Goal: Transaction & Acquisition: Book appointment/travel/reservation

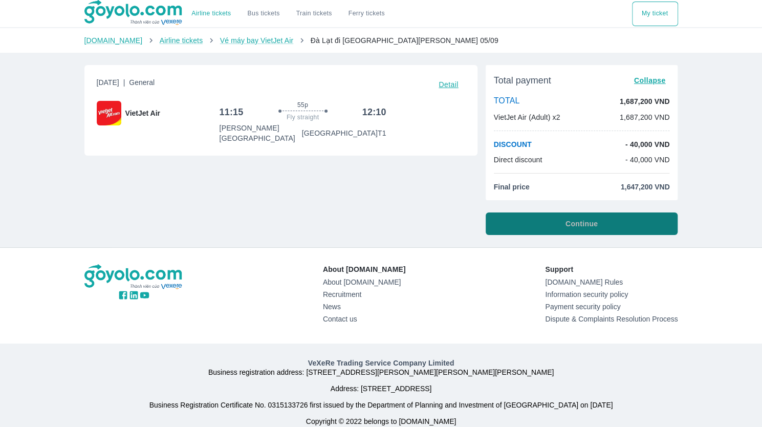
click at [588, 223] on font "Continue" at bounding box center [582, 224] width 32 height 8
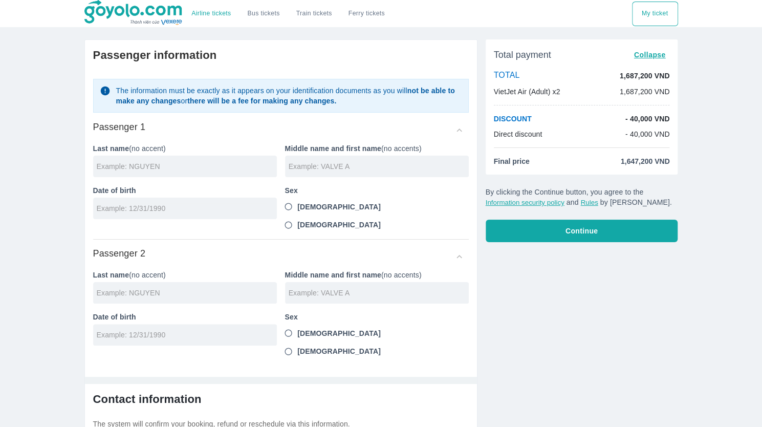
click at [181, 174] on div at bounding box center [185, 166] width 184 height 21
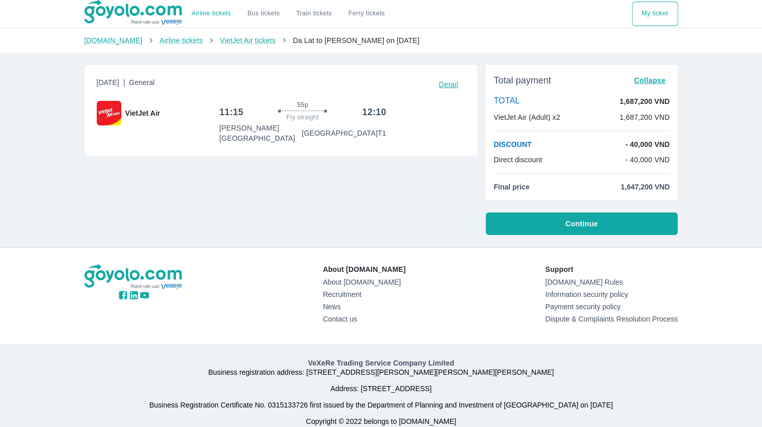
click at [588, 223] on font "Continue" at bounding box center [582, 224] width 32 height 8
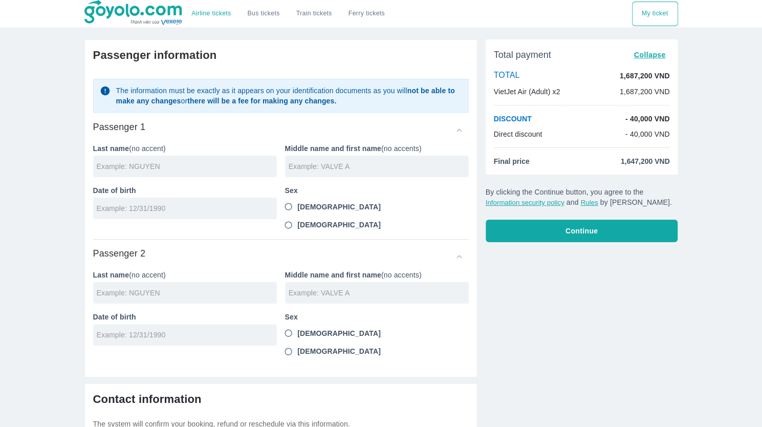
click at [237, 158] on div at bounding box center [185, 166] width 184 height 21
click at [237, 166] on input "text" at bounding box center [187, 166] width 180 height 10
click at [125, 163] on input "text" at bounding box center [187, 166] width 180 height 10
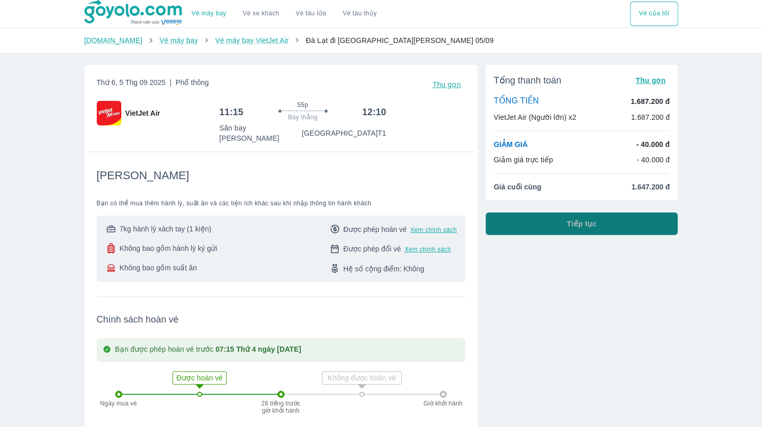
click at [613, 224] on button "Tiếp tục" at bounding box center [582, 223] width 192 height 23
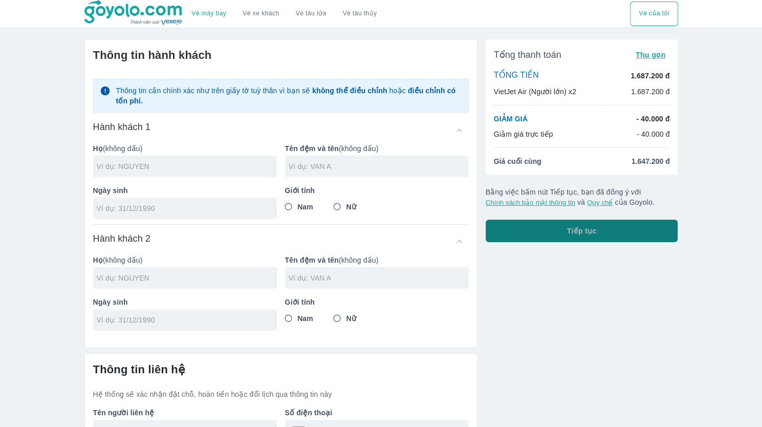
click at [613, 224] on button "Tiếp tục" at bounding box center [582, 231] width 192 height 23
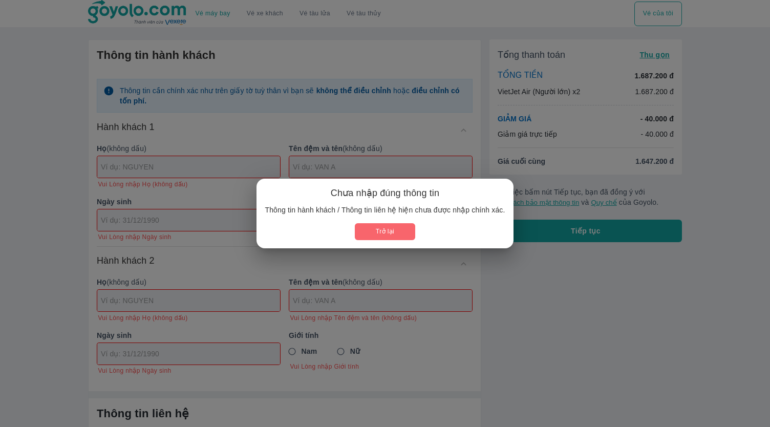
click at [396, 227] on button "Trở lại" at bounding box center [385, 231] width 60 height 17
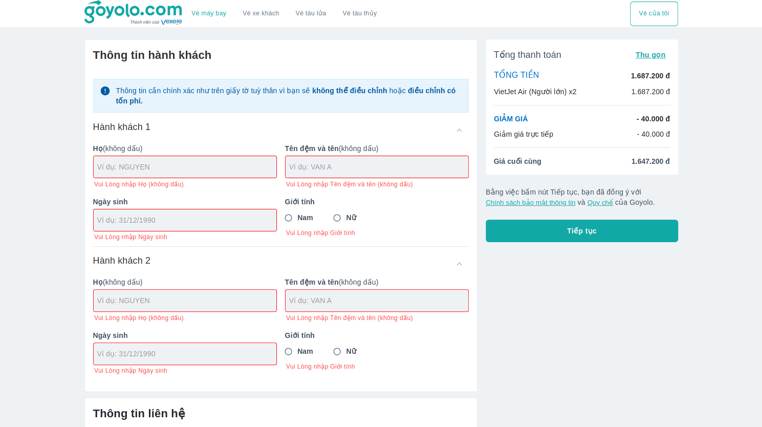
click at [341, 170] on input "text" at bounding box center [378, 167] width 179 height 10
click at [321, 167] on input "O" at bounding box center [379, 166] width 180 height 10
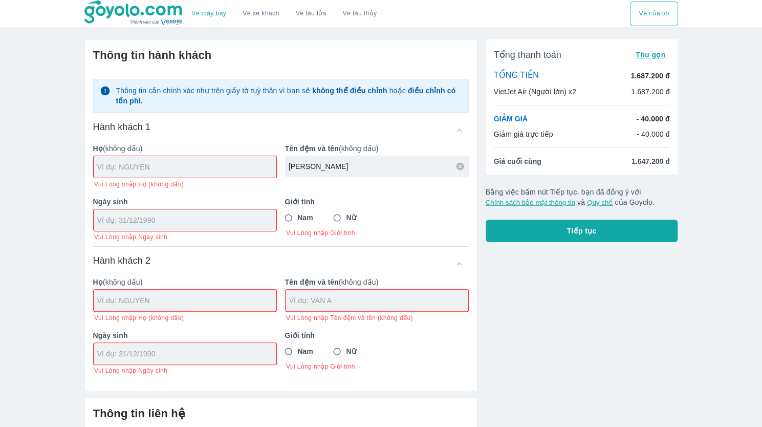
type input "OCEANE"
click at [340, 218] on input "Nữ" at bounding box center [337, 218] width 18 height 18
radio input "true"
click at [221, 211] on div at bounding box center [185, 219] width 183 height 21
type input "24/03/1992"
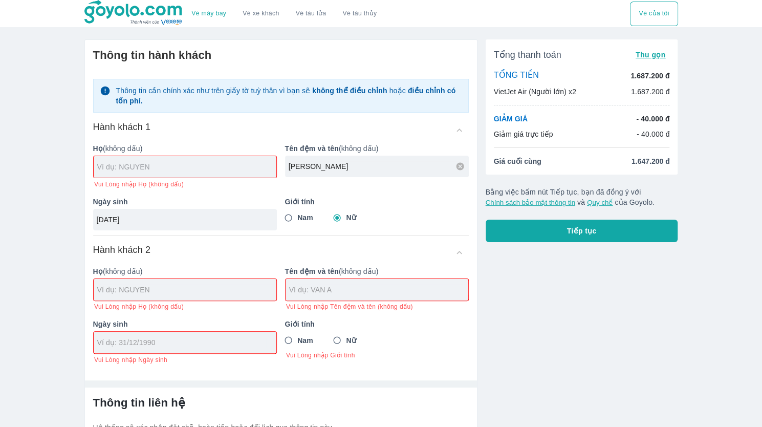
click at [171, 162] on input "text" at bounding box center [186, 167] width 179 height 10
type input "BREMOND"
click at [218, 286] on div at bounding box center [185, 289] width 183 height 21
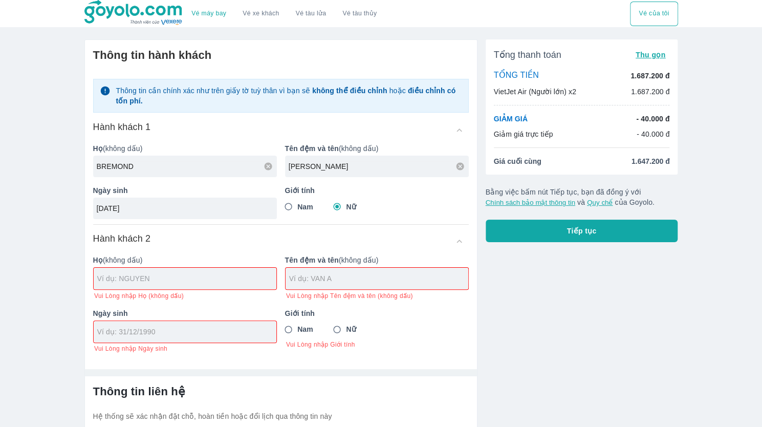
type input "BREMOND OCEANE"
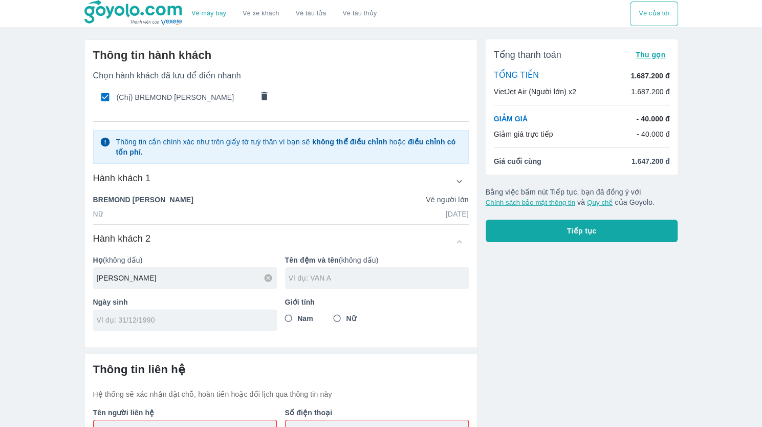
type input "LEWIS"
type input "CURTIS"
click at [214, 315] on input "tel" at bounding box center [182, 320] width 170 height 10
type input "05/06/1998"
click at [290, 317] on input "Nam" at bounding box center [288, 318] width 18 height 18
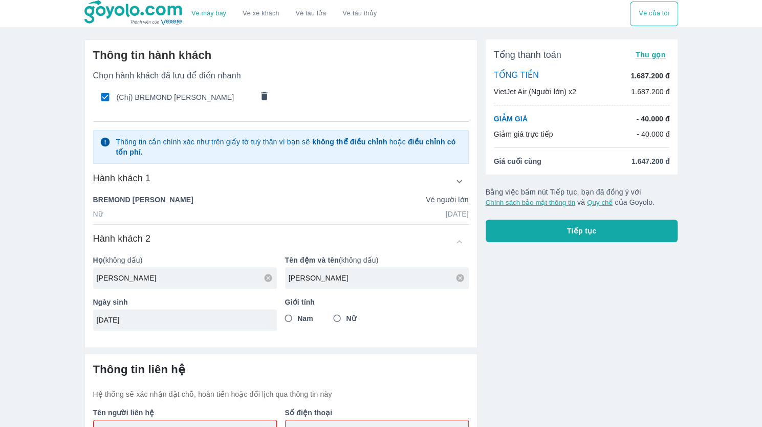
radio input "true"
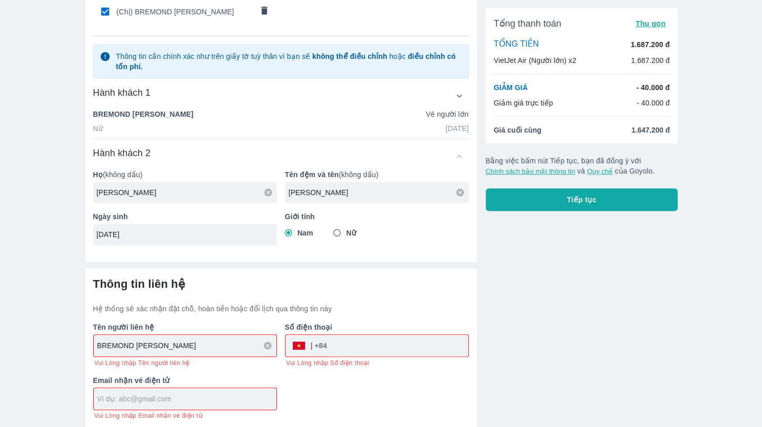
click at [349, 342] on input "tel" at bounding box center [397, 345] width 141 height 25
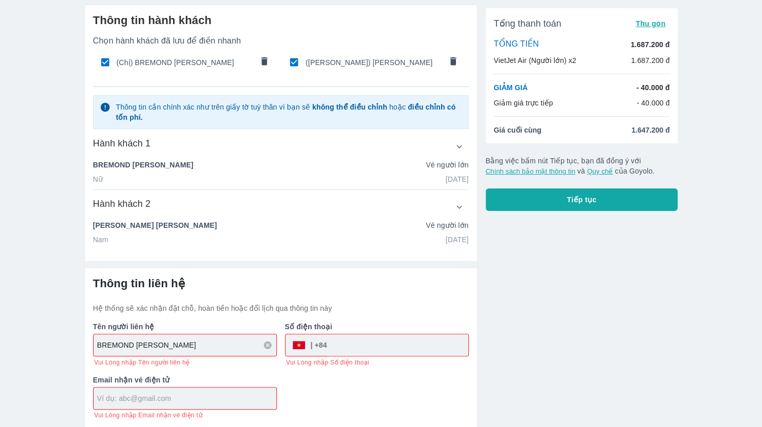
scroll to position [34, 0]
click at [322, 352] on div "​" at bounding box center [377, 345] width 183 height 21
click at [321, 345] on div "​" at bounding box center [309, 345] width 35 height 0
click at [333, 345] on input "tel" at bounding box center [397, 345] width 141 height 25
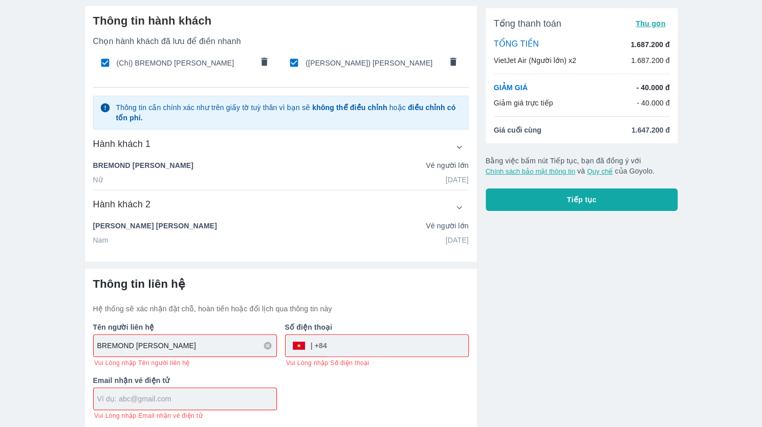
click at [322, 345] on div "​" at bounding box center [309, 345] width 35 height 0
click at [294, 344] on div "​" at bounding box center [377, 345] width 183 height 21
click at [200, 394] on input "text" at bounding box center [186, 399] width 179 height 10
click at [358, 345] on input "tel" at bounding box center [397, 345] width 141 height 25
click at [318, 345] on div "​" at bounding box center [309, 345] width 35 height 0
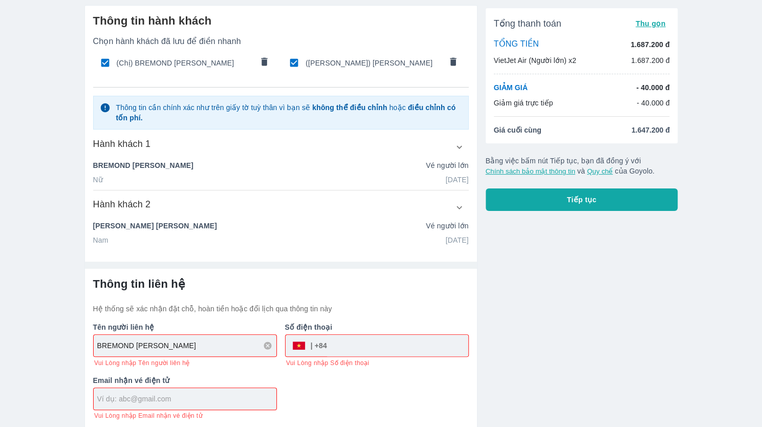
click at [218, 388] on div at bounding box center [185, 398] width 183 height 21
click at [342, 342] on input "tel" at bounding box center [397, 345] width 141 height 25
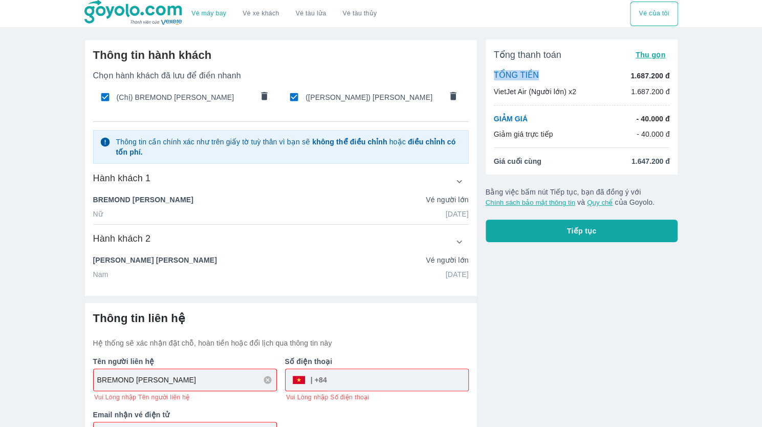
drag, startPoint x: 545, startPoint y: 77, endPoint x: 495, endPoint y: 81, distance: 49.9
click at [495, 81] on div "TỔNG TIỀN 1.687.200 đ VietJet Air (Người lớn) x2 1.687.200 đ" at bounding box center [582, 83] width 176 height 27
copy p "TỔNG TIỀN"
